Goal: Information Seeking & Learning: Learn about a topic

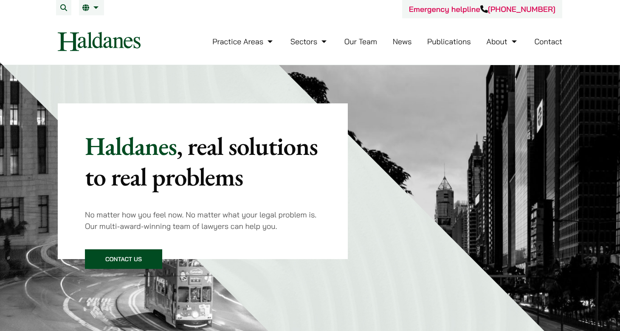
click at [354, 41] on link "Our Team" at bounding box center [361, 42] width 33 height 10
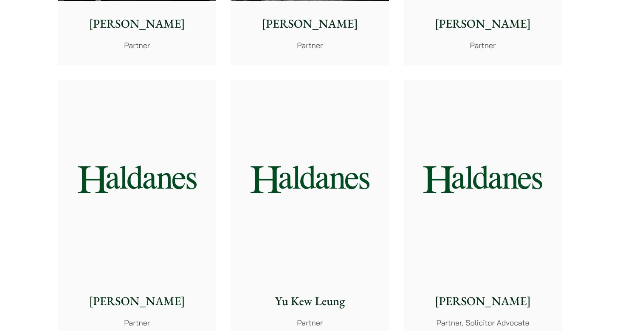
scroll to position [758, 0]
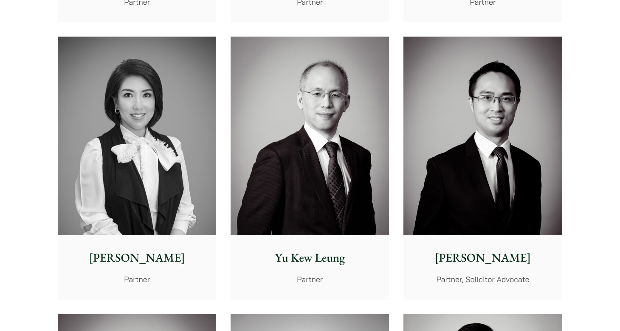
click at [463, 143] on img at bounding box center [483, 136] width 158 height 198
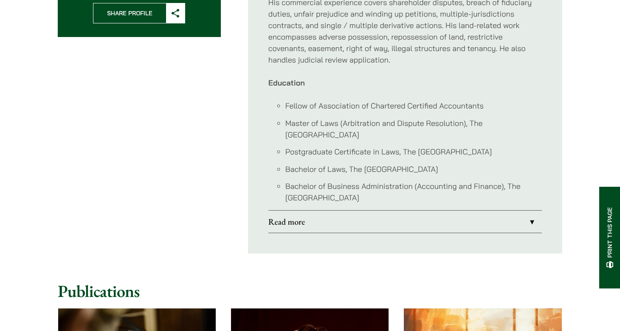
scroll to position [506, 0]
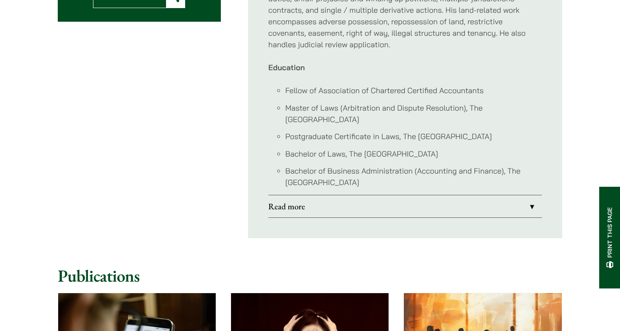
click at [403, 197] on link "Read more" at bounding box center [406, 206] width 274 height 22
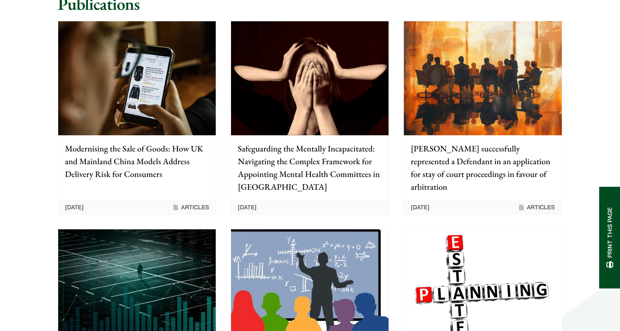
scroll to position [2154, 0]
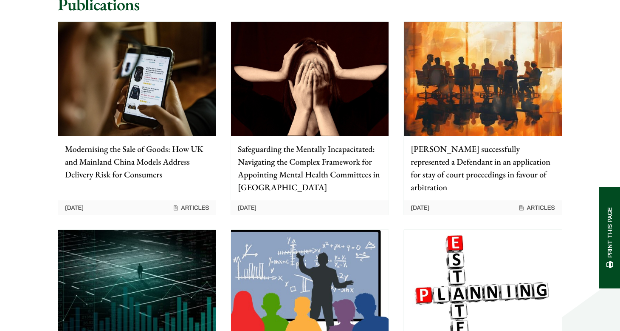
click at [338, 142] on p "Safeguarding the Mentally Incapacitated: Navigating the Complex Framework for A…" at bounding box center [310, 167] width 144 height 51
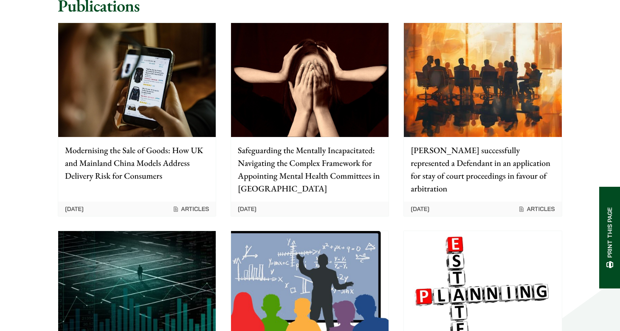
scroll to position [2152, 0]
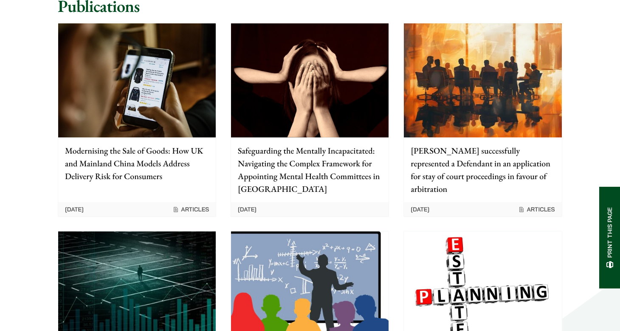
click at [339, 144] on p "Safeguarding the Mentally Incapacitated: Navigating the Complex Framework for A…" at bounding box center [310, 169] width 144 height 51
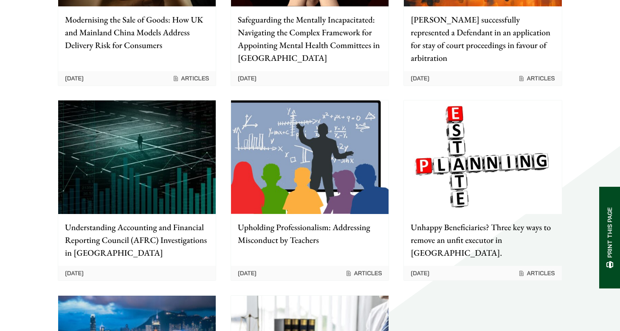
scroll to position [2234, 0]
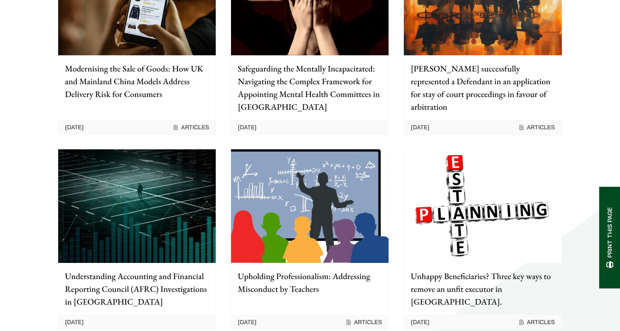
click at [475, 156] on img at bounding box center [483, 205] width 158 height 113
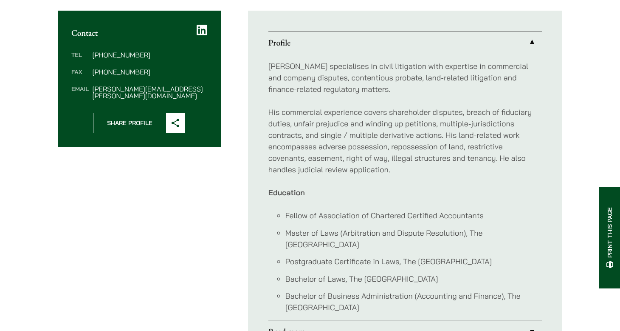
scroll to position [381, 0]
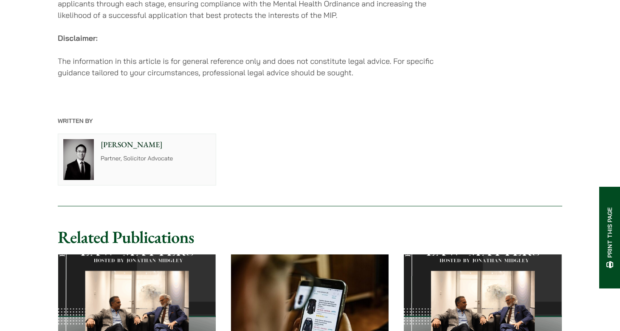
scroll to position [1589, 0]
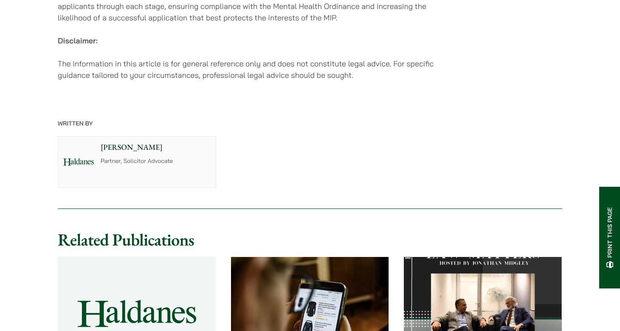
scroll to position [1521, 0]
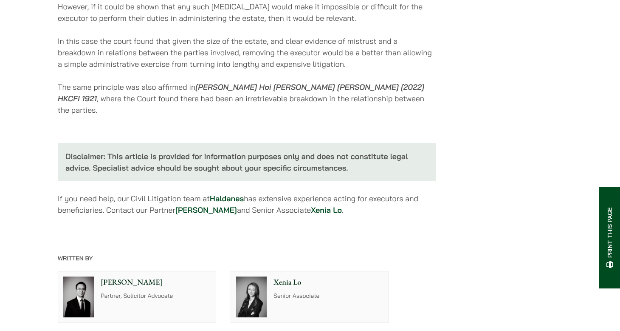
scroll to position [1994, 0]
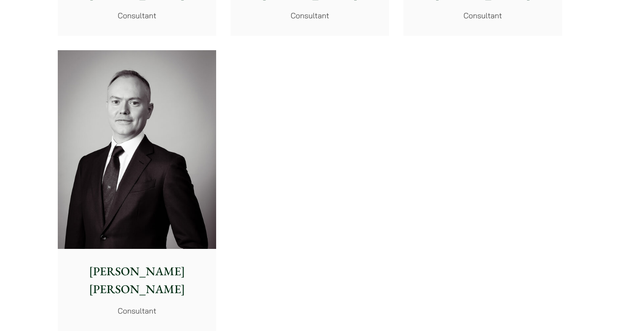
scroll to position [4499, 0]
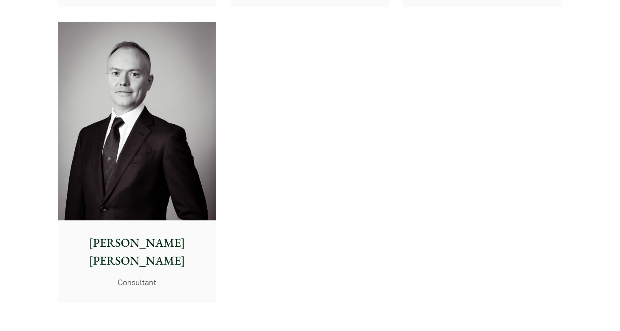
click at [158, 191] on img at bounding box center [137, 121] width 158 height 198
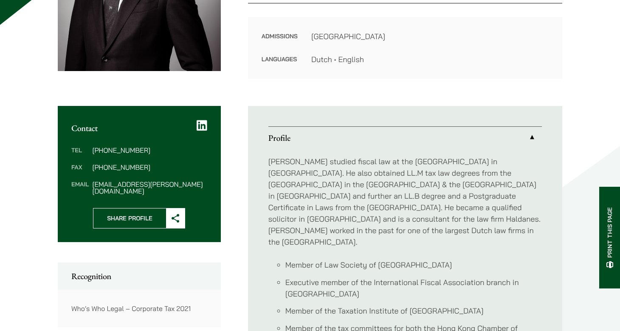
scroll to position [226, 0]
